Goal: Transaction & Acquisition: Purchase product/service

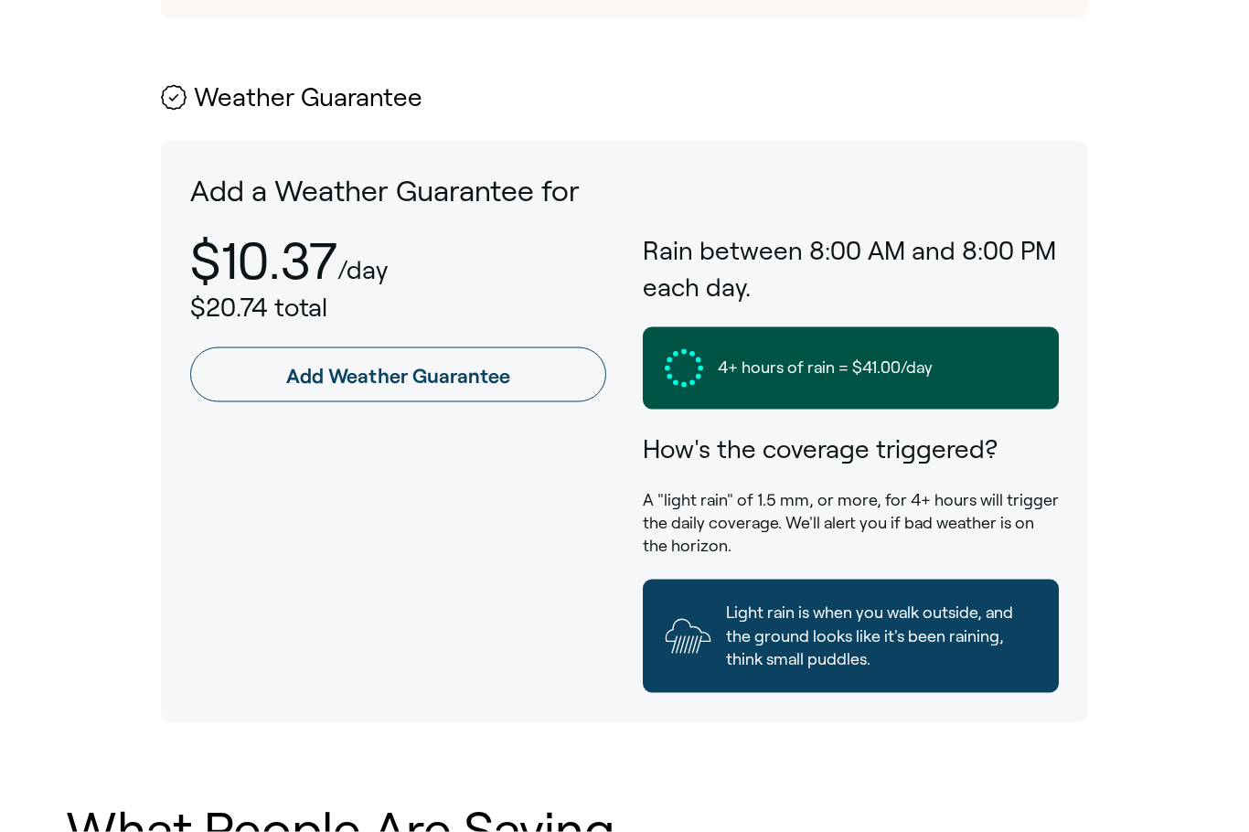
scroll to position [920, 0]
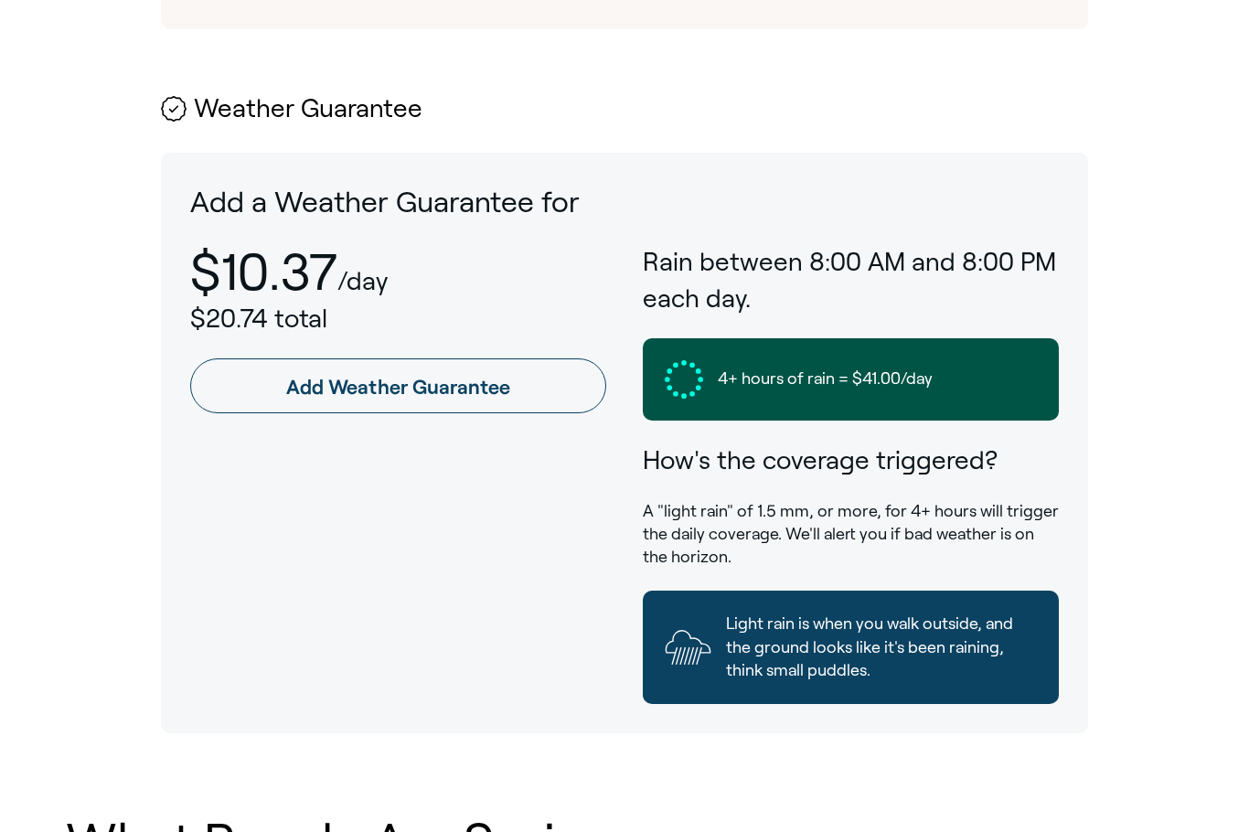
click at [541, 358] on link "Add Weather Guarantee" at bounding box center [398, 385] width 416 height 55
click at [537, 358] on link "Add Weather Guarantee" at bounding box center [398, 385] width 416 height 55
click at [473, 358] on link "Add Weather Guarantee" at bounding box center [398, 385] width 416 height 55
click at [472, 358] on link "Add Weather Guarantee" at bounding box center [398, 385] width 416 height 55
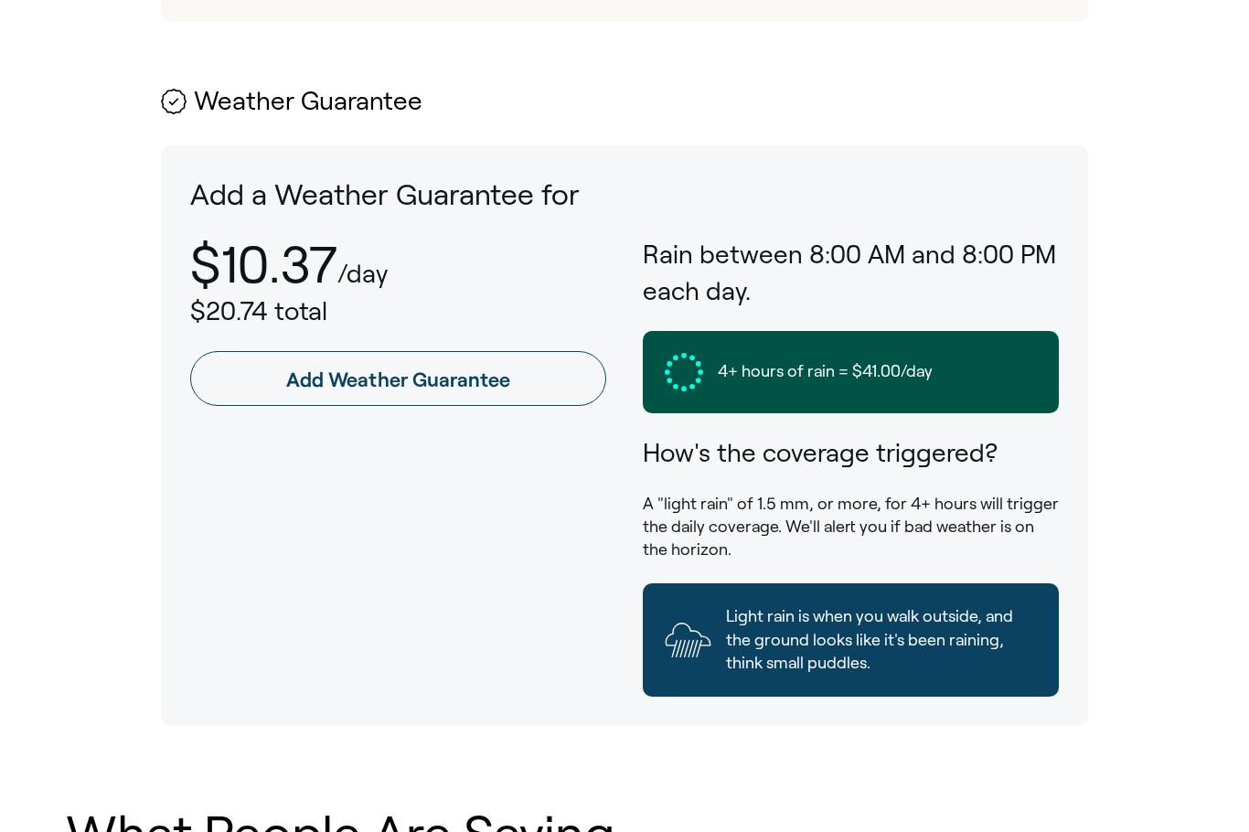
scroll to position [936, 0]
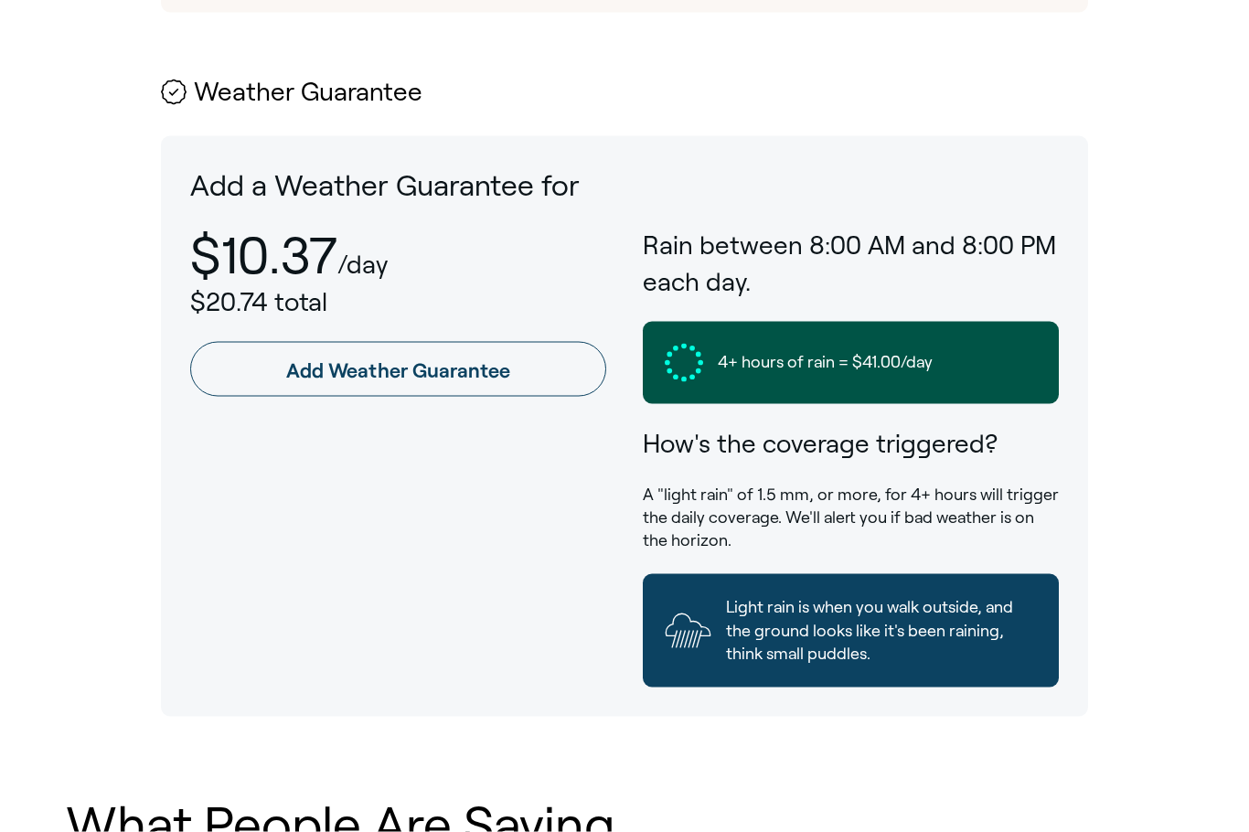
click at [438, 342] on link "Add Weather Guarantee" at bounding box center [398, 369] width 416 height 55
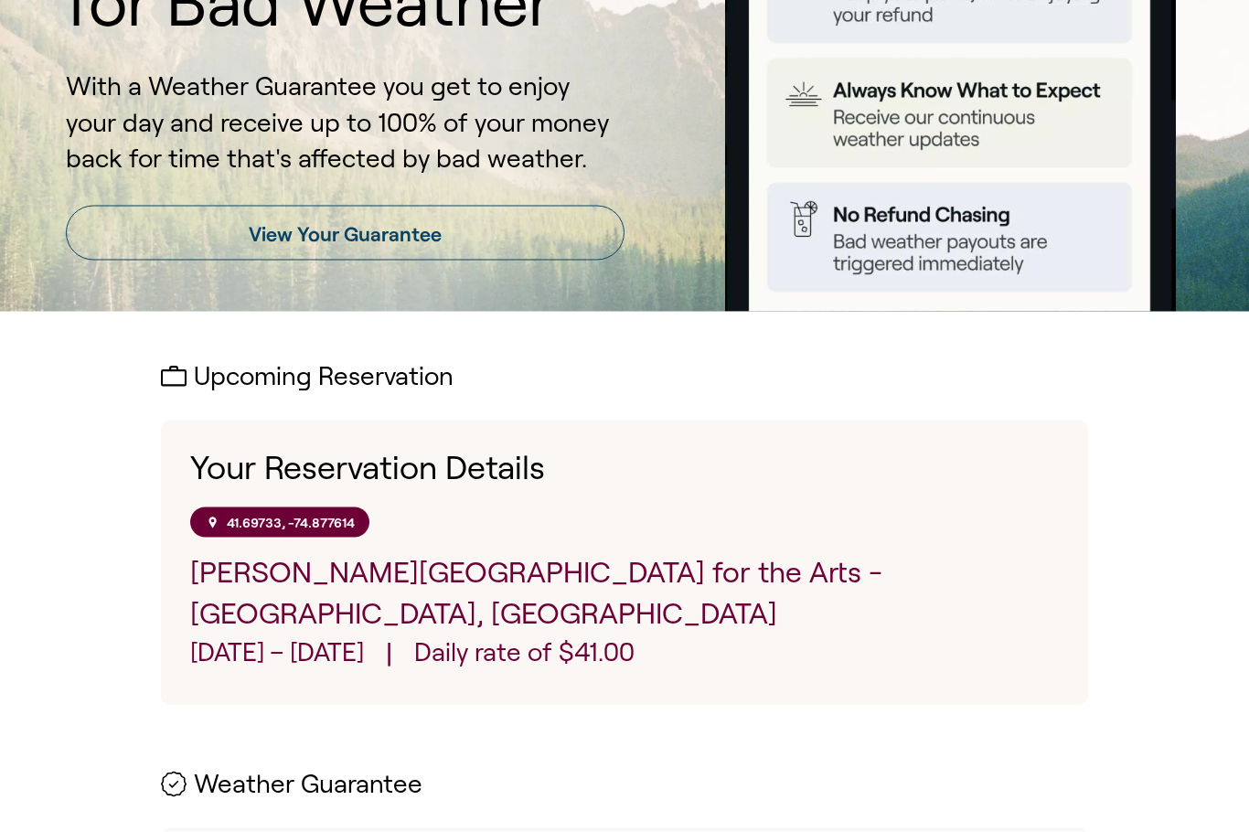
scroll to position [234, 0]
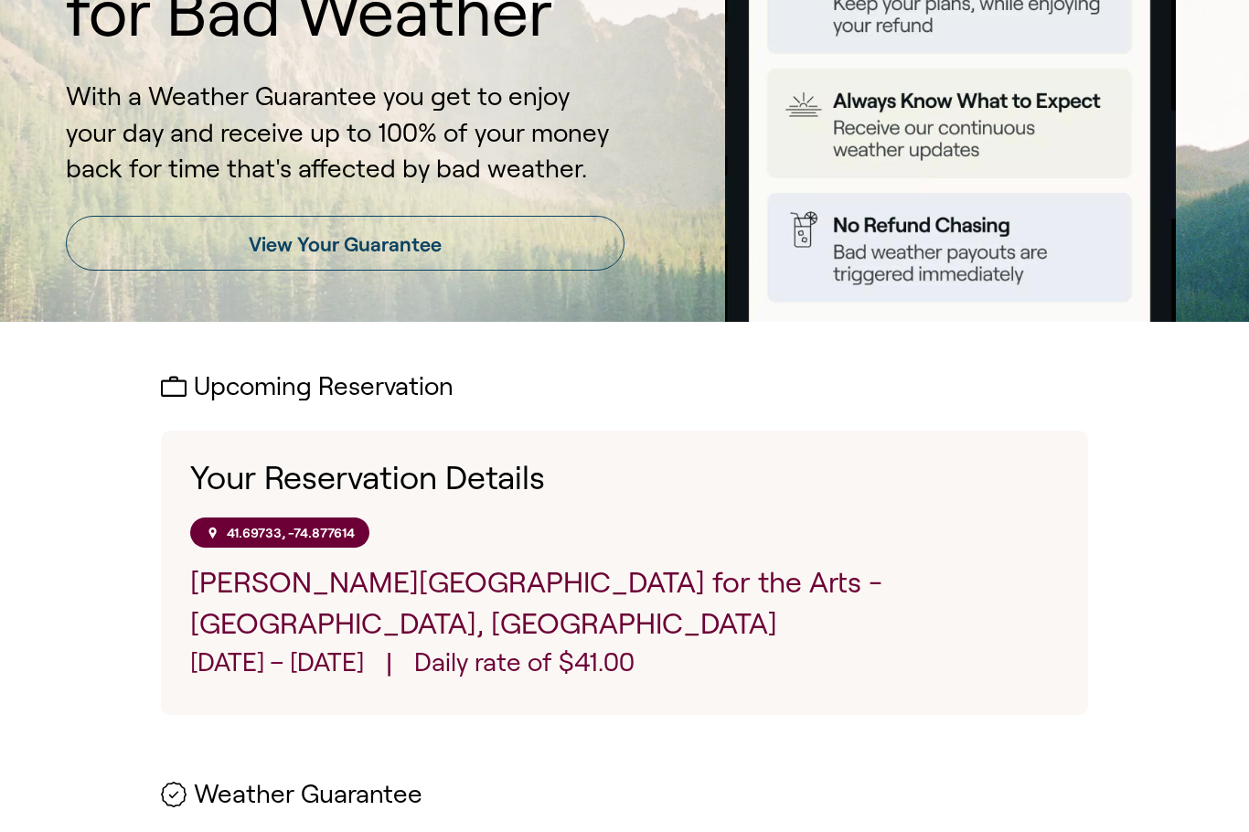
click at [336, 473] on h1 "Your Reservation Details" at bounding box center [624, 478] width 868 height 37
click at [533, 254] on link "View Your Guarantee" at bounding box center [345, 243] width 558 height 55
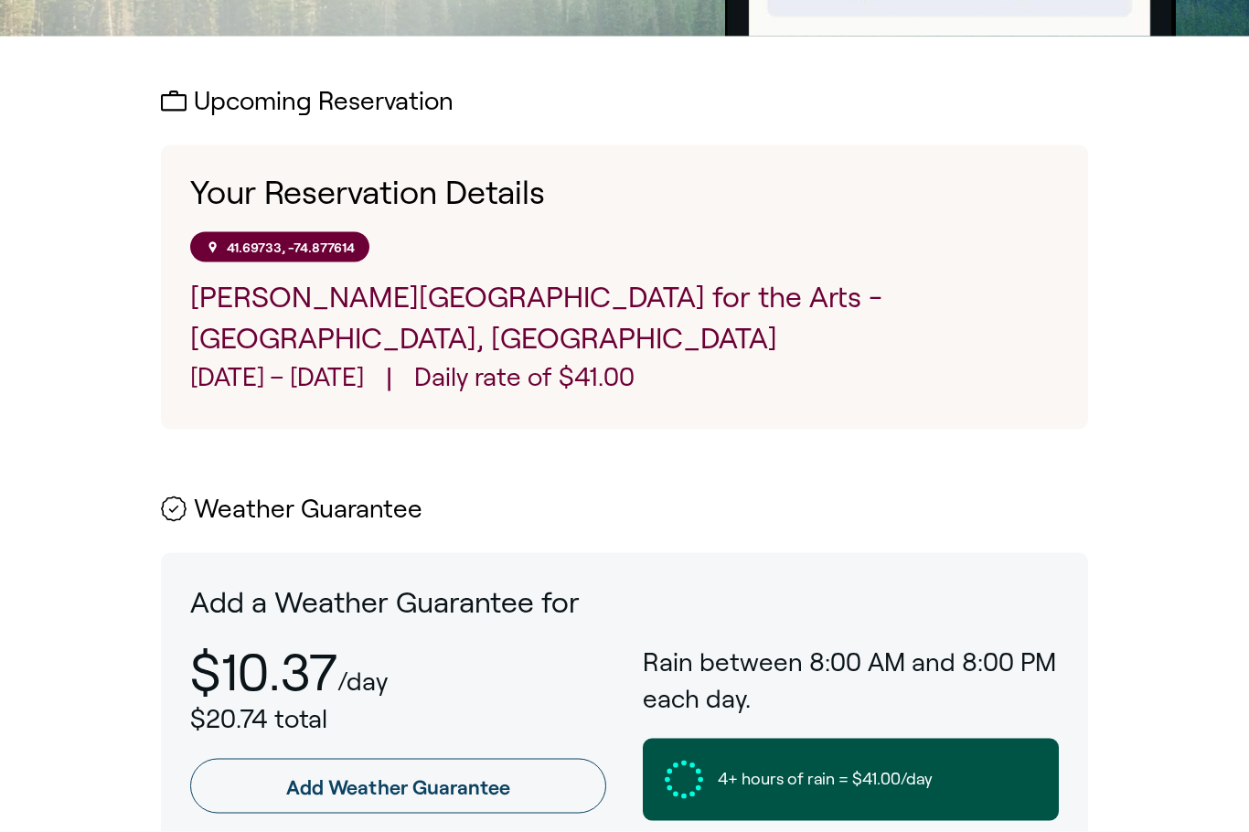
scroll to position [606, 0]
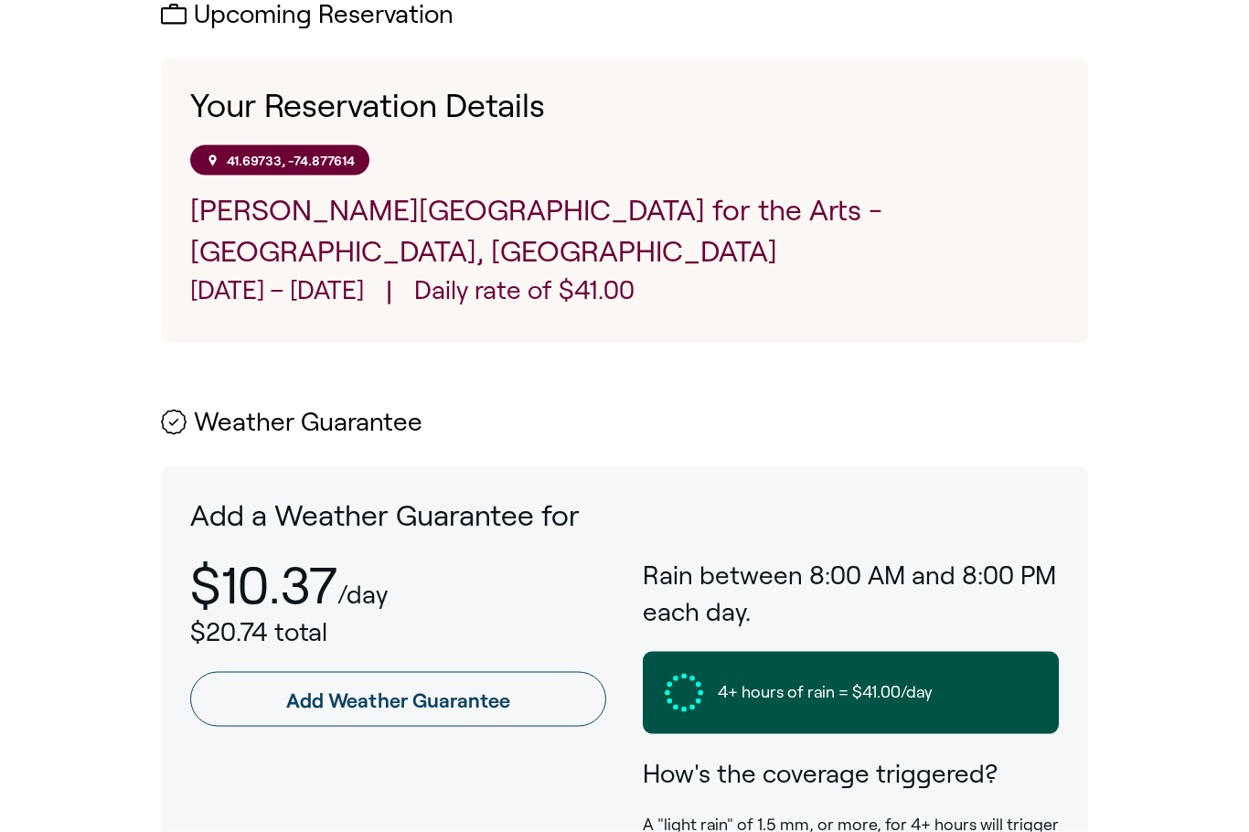
click at [437, 672] on link "Add Weather Guarantee" at bounding box center [398, 699] width 416 height 55
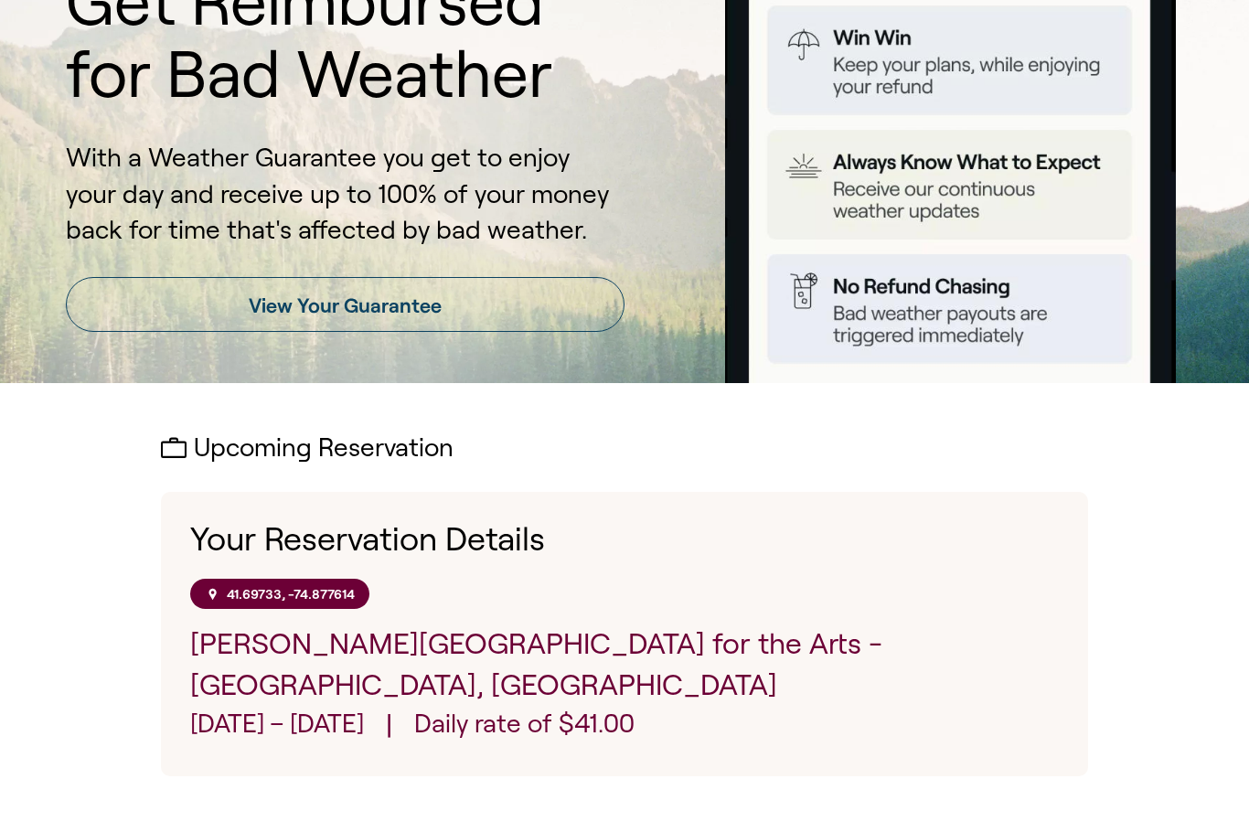
scroll to position [0, 0]
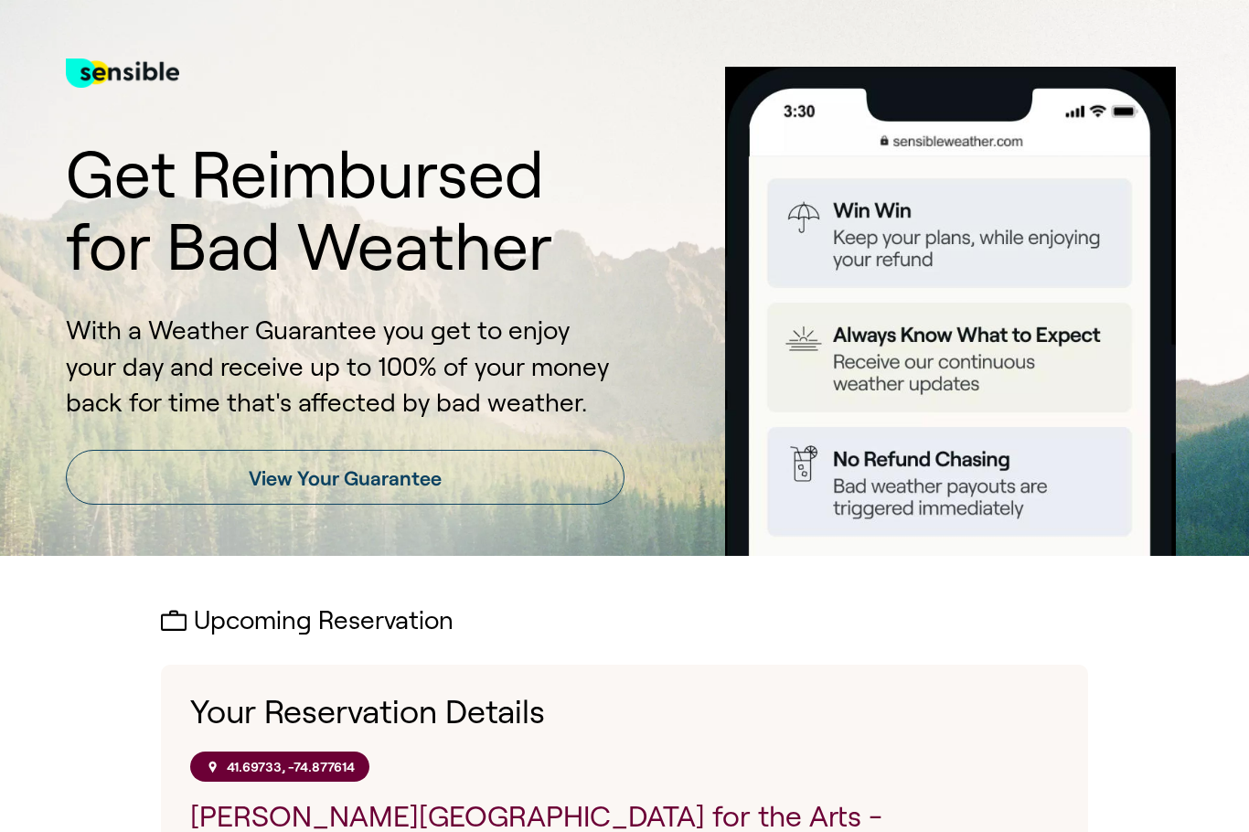
click at [388, 478] on link "View Your Guarantee" at bounding box center [345, 477] width 558 height 55
click at [388, 477] on link "View Your Guarantee" at bounding box center [345, 477] width 558 height 55
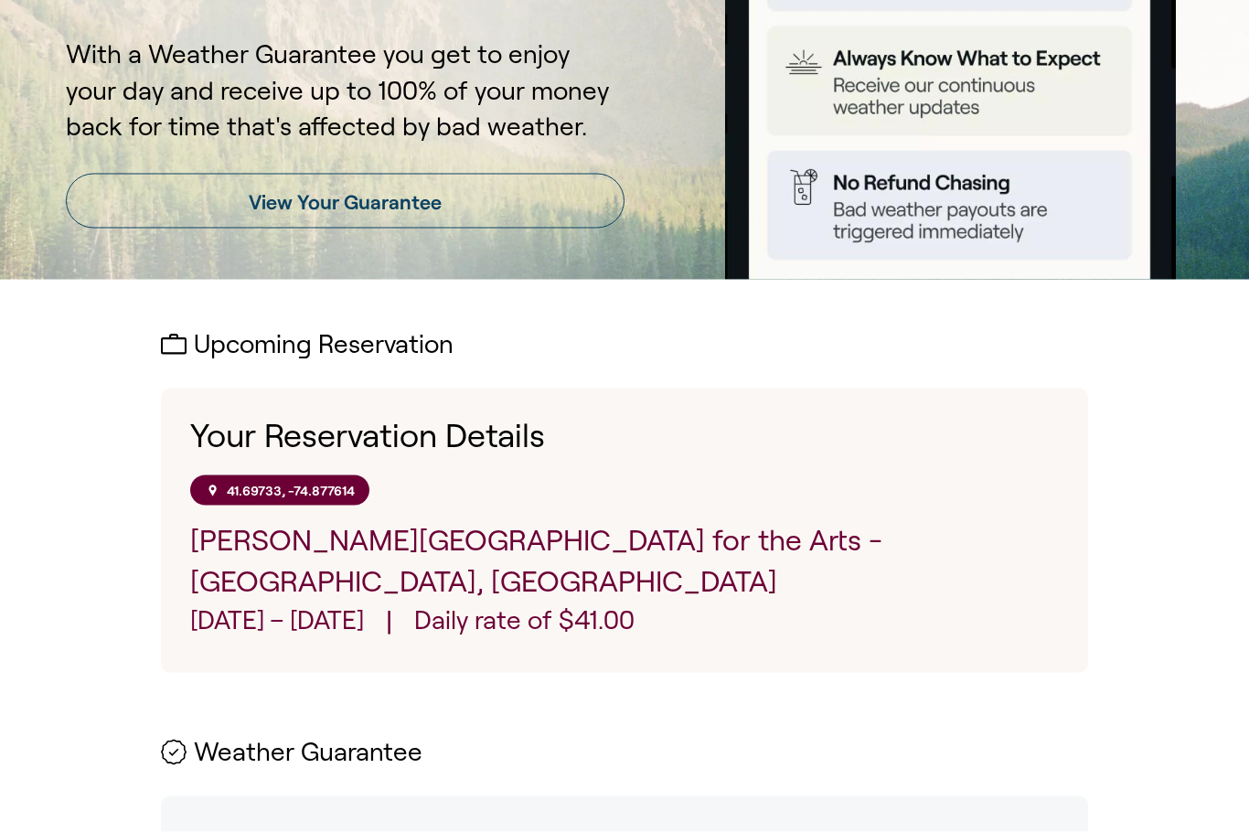
scroll to position [607, 0]
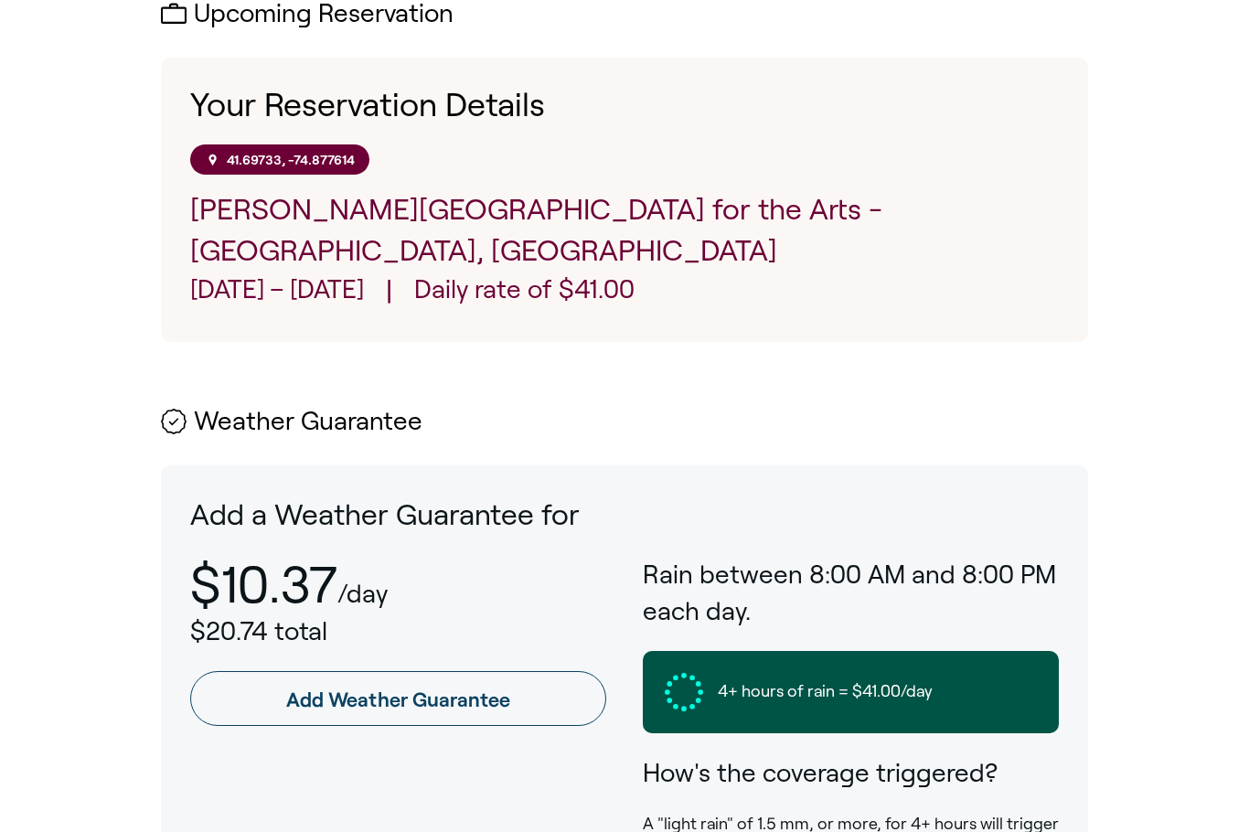
click at [319, 175] on div "41.69733, -74.877614 [PERSON_NAME][GEOGRAPHIC_DATA], [GEOGRAPHIC_DATA] [DATE] –…" at bounding box center [624, 227] width 868 height 167
click at [319, 174] on div "41.69733, -74.877614 [PERSON_NAME][GEOGRAPHIC_DATA], [GEOGRAPHIC_DATA] [DATE] –…" at bounding box center [624, 227] width 868 height 167
click at [193, 408] on h2 "Weather Guarantee" at bounding box center [624, 422] width 927 height 28
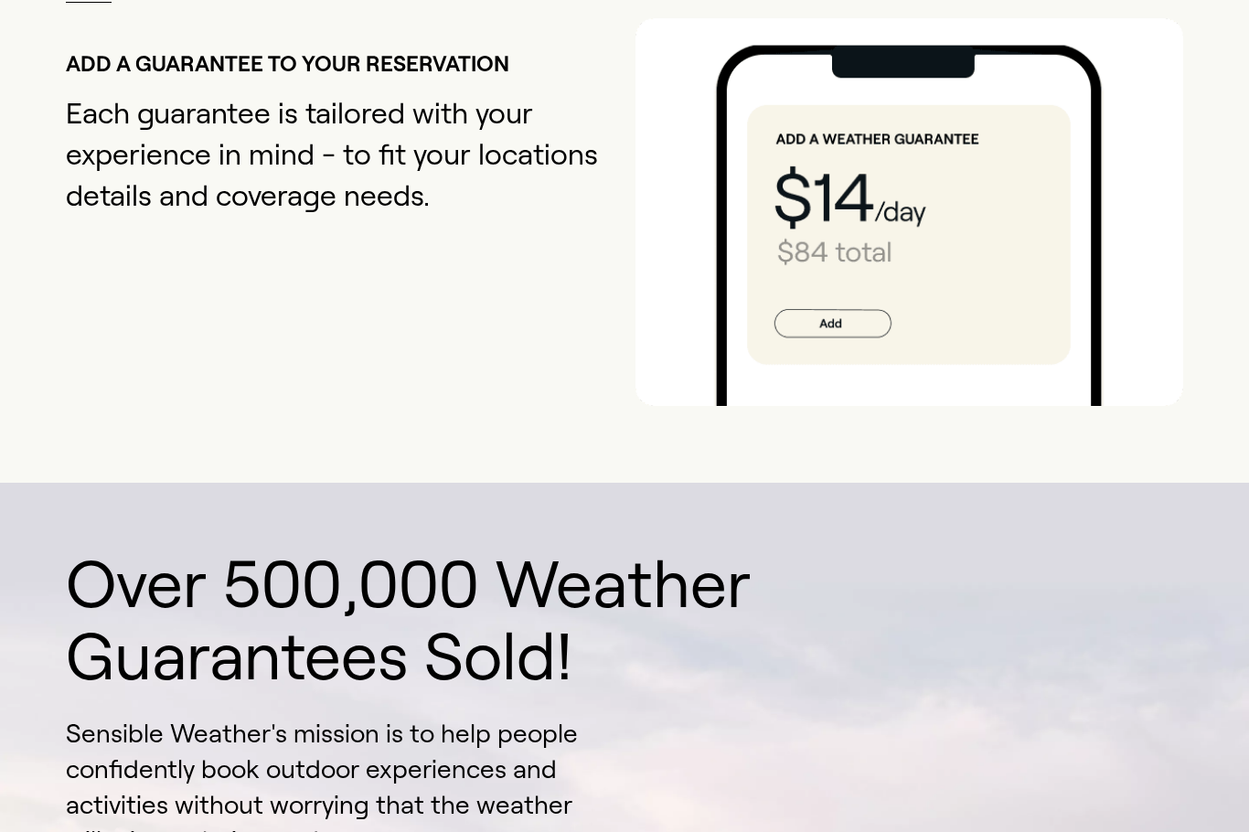
scroll to position [2205, 0]
